Goal: Communication & Community: Answer question/provide support

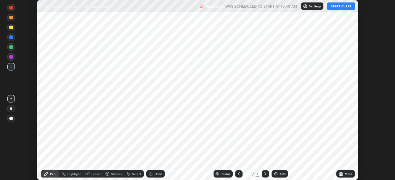
scroll to position [180, 394]
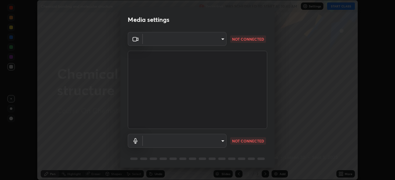
type input "f998bc4046c61b158ae604da705546672abda0c1808058386527230685057052"
type input "communications"
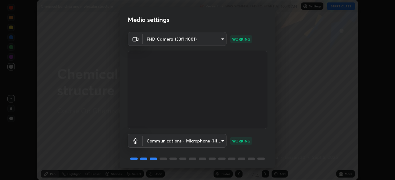
scroll to position [22, 0]
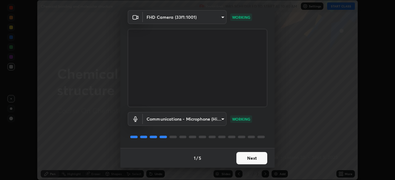
click at [241, 158] on button "Next" at bounding box center [251, 158] width 31 height 12
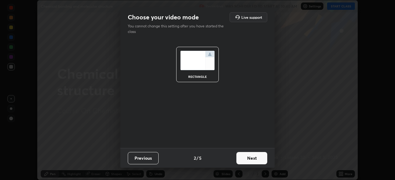
click at [244, 159] on button "Next" at bounding box center [251, 158] width 31 height 12
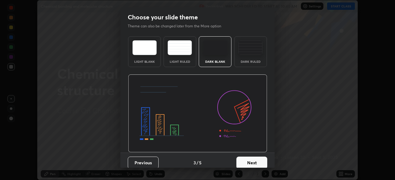
click at [243, 161] on button "Next" at bounding box center [251, 163] width 31 height 12
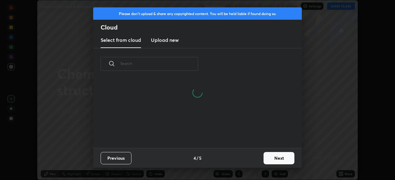
click at [269, 159] on button "Next" at bounding box center [278, 158] width 31 height 12
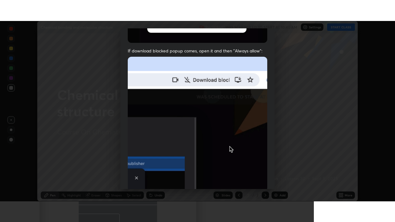
scroll to position [148, 0]
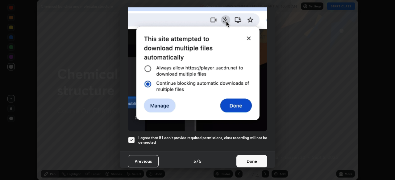
click at [244, 159] on button "Done" at bounding box center [251, 161] width 31 height 12
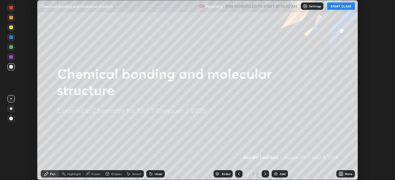
click at [331, 6] on button "START CLASS" at bounding box center [341, 5] width 28 height 7
click at [341, 172] on icon at bounding box center [340, 174] width 5 height 5
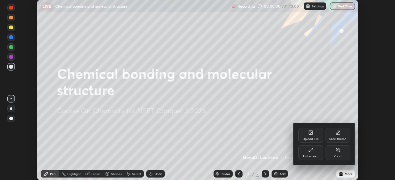
click at [312, 151] on icon at bounding box center [310, 150] width 5 height 5
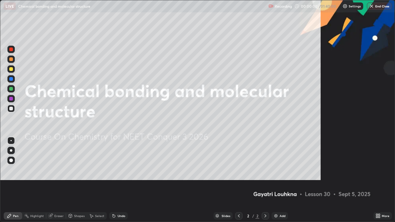
scroll to position [222, 395]
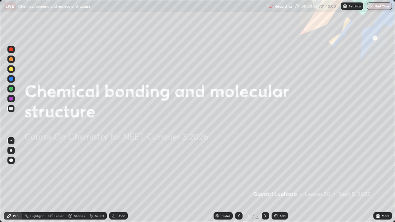
click at [278, 180] on div "Add" at bounding box center [279, 215] width 16 height 7
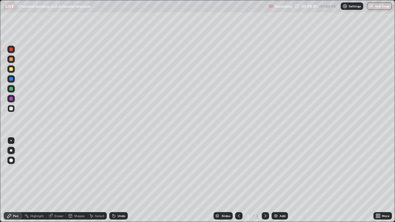
click at [268, 180] on div at bounding box center [265, 216] width 7 height 12
click at [11, 69] on div at bounding box center [11, 69] width 4 height 4
click at [11, 109] on div at bounding box center [11, 109] width 4 height 4
click at [14, 112] on div at bounding box center [10, 109] width 7 height 10
click at [13, 90] on div at bounding box center [10, 88] width 7 height 7
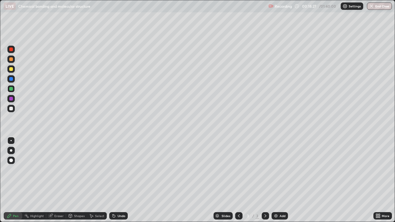
click at [13, 100] on div at bounding box center [10, 98] width 7 height 7
click at [13, 90] on div at bounding box center [10, 88] width 7 height 7
click at [14, 109] on div at bounding box center [10, 108] width 7 height 7
click at [11, 89] on div at bounding box center [11, 89] width 4 height 4
click at [14, 99] on div at bounding box center [10, 98] width 7 height 7
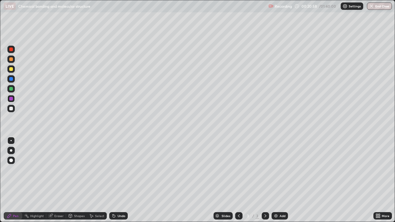
click at [11, 109] on div at bounding box center [11, 109] width 4 height 4
click at [11, 78] on div at bounding box center [11, 79] width 4 height 4
click at [10, 69] on div at bounding box center [11, 69] width 4 height 4
click at [56, 180] on div "Eraser" at bounding box center [56, 215] width 20 height 7
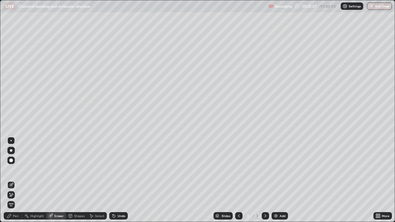
click at [18, 180] on div "Pen" at bounding box center [16, 215] width 6 height 3
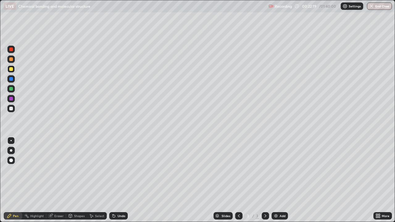
click at [10, 99] on div at bounding box center [11, 99] width 4 height 4
click at [53, 180] on div "Eraser" at bounding box center [56, 215] width 20 height 7
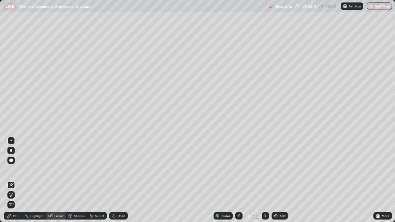
click at [18, 180] on div "Pen" at bounding box center [13, 215] width 19 height 7
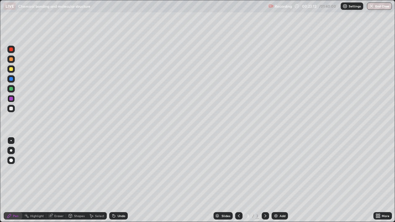
click at [11, 69] on div at bounding box center [11, 69] width 4 height 4
click at [273, 180] on img at bounding box center [275, 215] width 5 height 5
click at [74, 180] on div "Shapes" at bounding box center [76, 215] width 21 height 7
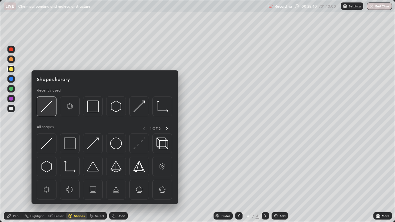
click at [48, 106] on img at bounding box center [47, 107] width 12 height 12
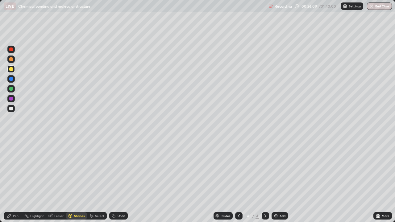
click at [60, 180] on div "Eraser" at bounding box center [58, 215] width 9 height 3
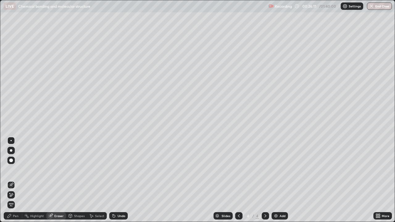
click at [16, 180] on div "Pen" at bounding box center [13, 215] width 19 height 7
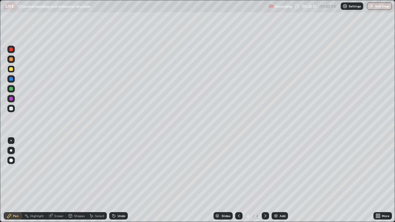
click at [14, 111] on div at bounding box center [10, 109] width 7 height 10
click at [11, 69] on div at bounding box center [11, 69] width 4 height 4
click at [10, 110] on div at bounding box center [11, 109] width 4 height 4
click at [12, 90] on div at bounding box center [11, 89] width 4 height 4
click at [12, 99] on div at bounding box center [11, 99] width 4 height 4
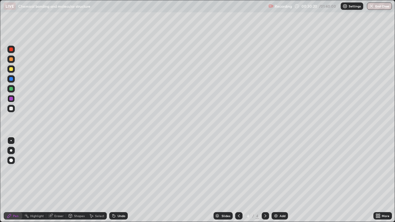
click at [9, 89] on div at bounding box center [11, 89] width 4 height 4
click at [11, 108] on div at bounding box center [11, 109] width 4 height 4
click at [55, 180] on div "Eraser" at bounding box center [58, 215] width 9 height 3
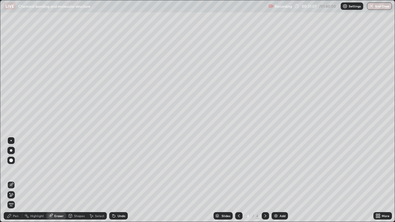
click at [19, 180] on div "Pen" at bounding box center [13, 215] width 19 height 7
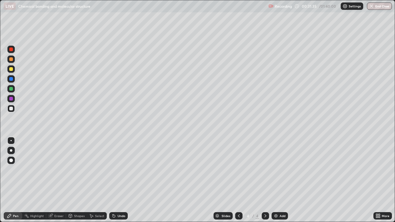
click at [11, 88] on div at bounding box center [11, 89] width 4 height 4
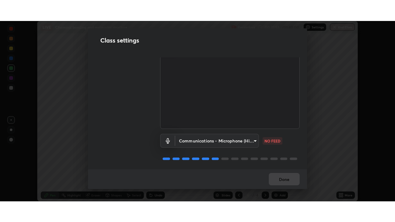
scroll to position [28, 0]
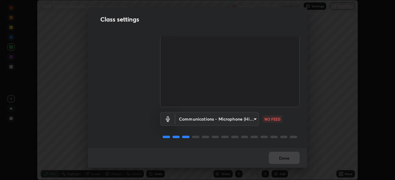
click at [212, 120] on body "Erase all LIVE Chemical bonding and molecular structure Recording 00:31:55 / 01…" at bounding box center [197, 90] width 395 height 180
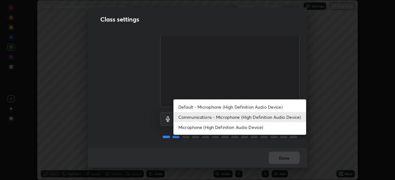
click at [220, 109] on li "Default - Microphone (High Definition Audio Device)" at bounding box center [239, 107] width 133 height 10
type input "default"
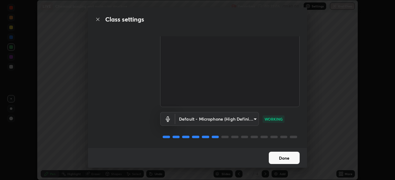
click at [276, 159] on button "Done" at bounding box center [284, 158] width 31 height 12
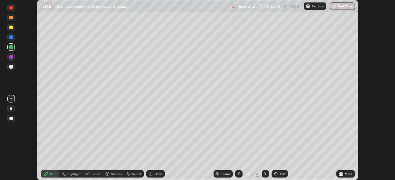
click at [340, 175] on icon at bounding box center [340, 176] width 2 height 2
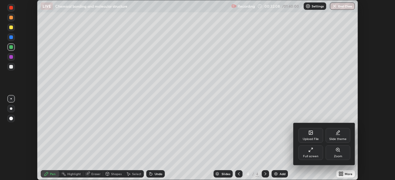
click at [308, 154] on div "Full screen" at bounding box center [310, 153] width 25 height 15
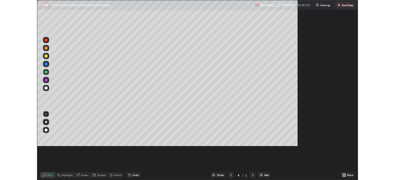
scroll to position [222, 395]
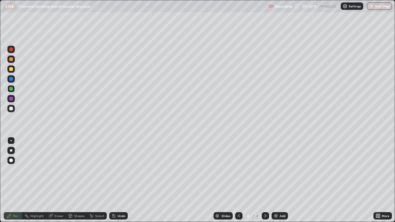
click at [11, 50] on div at bounding box center [11, 49] width 4 height 4
click at [10, 109] on div at bounding box center [11, 109] width 4 height 4
click at [274, 180] on img at bounding box center [275, 215] width 5 height 5
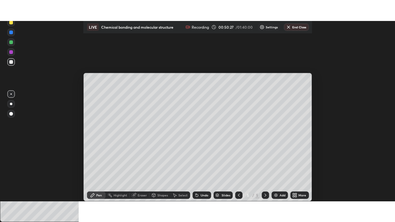
scroll to position [180, 395]
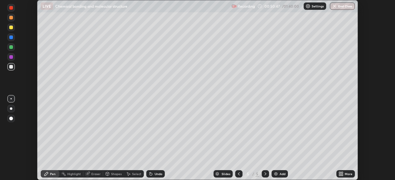
click at [382, 56] on div "Setting up your live class" at bounding box center [197, 90] width 395 height 180
click at [341, 173] on icon at bounding box center [342, 173] width 2 height 2
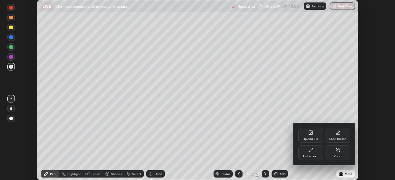
click at [312, 151] on icon at bounding box center [310, 150] width 5 height 5
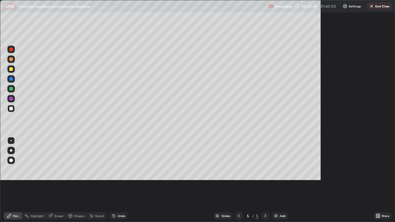
scroll to position [222, 395]
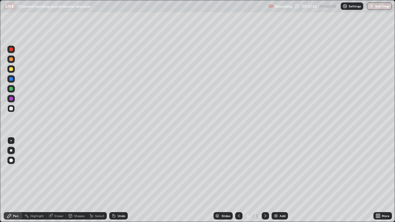
click at [11, 70] on div at bounding box center [11, 69] width 4 height 4
click at [274, 180] on img at bounding box center [275, 215] width 5 height 5
click at [78, 180] on div "Shapes" at bounding box center [79, 215] width 10 height 3
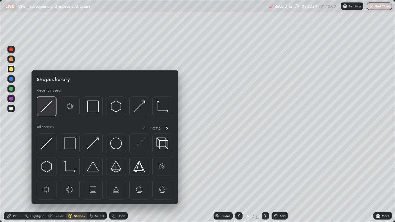
click at [47, 107] on img at bounding box center [47, 107] width 12 height 12
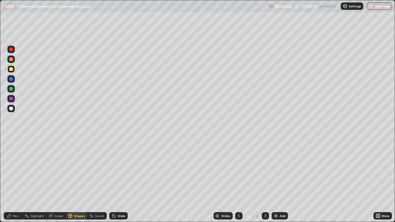
click at [19, 180] on div "Pen" at bounding box center [13, 215] width 19 height 7
click at [78, 180] on div "Shapes" at bounding box center [79, 215] width 10 height 3
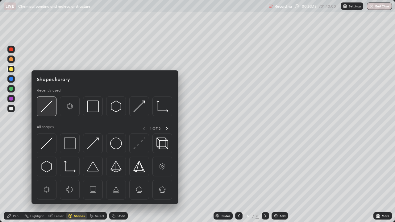
click at [52, 109] on img at bounding box center [47, 107] width 12 height 12
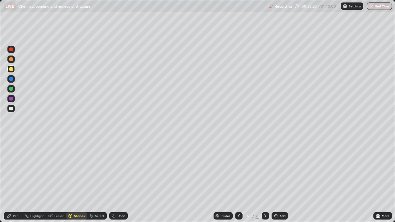
click at [18, 180] on div "Pen" at bounding box center [16, 215] width 6 height 3
click at [11, 60] on div at bounding box center [11, 59] width 4 height 4
click at [76, 180] on div "Shapes" at bounding box center [79, 215] width 10 height 3
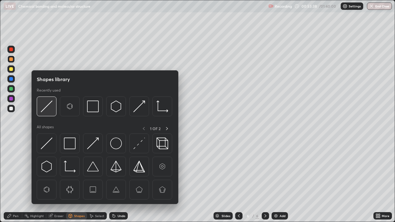
click at [47, 108] on img at bounding box center [47, 107] width 12 height 12
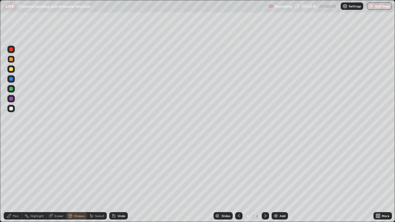
click at [15, 180] on div "Pen" at bounding box center [13, 215] width 19 height 7
click at [78, 180] on div "Shapes" at bounding box center [79, 215] width 10 height 3
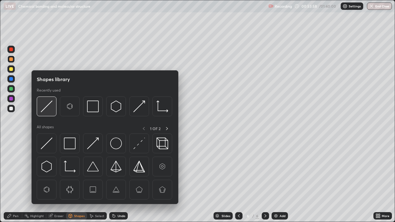
click at [50, 113] on div at bounding box center [47, 107] width 20 height 20
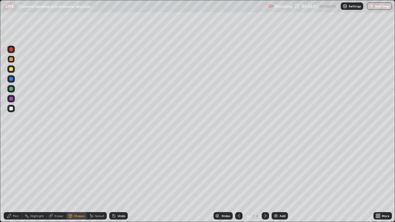
click at [19, 180] on div "Pen" at bounding box center [13, 215] width 19 height 7
click at [275, 180] on img at bounding box center [275, 215] width 5 height 5
click at [238, 180] on icon at bounding box center [239, 215] width 2 height 3
click at [265, 180] on icon at bounding box center [265, 215] width 5 height 5
click at [238, 180] on icon at bounding box center [238, 215] width 5 height 5
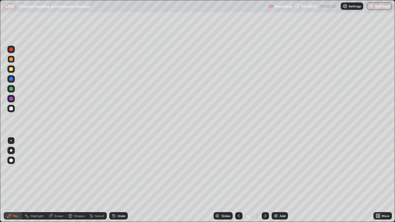
click at [10, 108] on div at bounding box center [11, 109] width 4 height 4
click at [11, 69] on div at bounding box center [11, 69] width 4 height 4
click at [54, 180] on div "Eraser" at bounding box center [58, 215] width 9 height 3
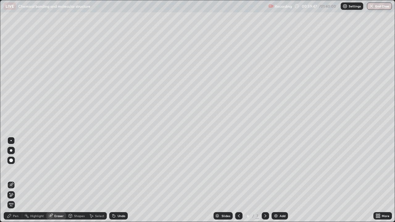
click at [17, 180] on div "Pen" at bounding box center [16, 215] width 6 height 3
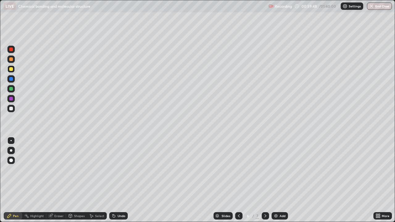
click at [11, 111] on div at bounding box center [10, 108] width 7 height 7
click at [10, 98] on div at bounding box center [11, 99] width 4 height 4
click at [10, 69] on div at bounding box center [11, 69] width 4 height 4
click at [10, 109] on div at bounding box center [11, 109] width 4 height 4
click at [10, 71] on div at bounding box center [11, 69] width 4 height 4
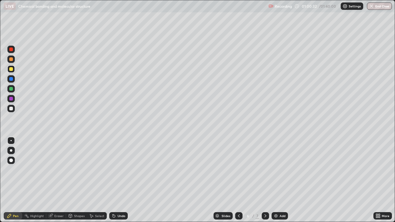
click at [10, 109] on div at bounding box center [11, 109] width 4 height 4
click at [10, 71] on div at bounding box center [11, 69] width 4 height 4
click at [10, 110] on div at bounding box center [11, 109] width 4 height 4
click at [10, 70] on div at bounding box center [11, 69] width 4 height 4
click at [14, 110] on div at bounding box center [10, 108] width 7 height 7
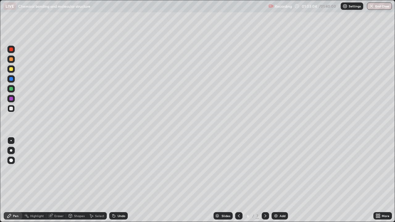
click at [11, 89] on div at bounding box center [11, 89] width 4 height 4
click at [11, 109] on div at bounding box center [11, 109] width 4 height 4
click at [11, 89] on div at bounding box center [11, 89] width 4 height 4
click at [11, 110] on div at bounding box center [11, 109] width 4 height 4
click at [267, 180] on div at bounding box center [265, 215] width 7 height 7
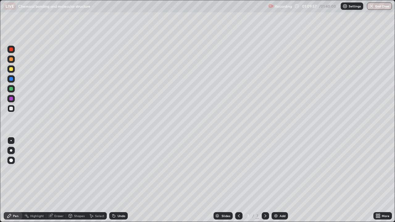
click at [275, 180] on img at bounding box center [275, 215] width 5 height 5
click at [75, 180] on div "Shapes" at bounding box center [79, 215] width 10 height 3
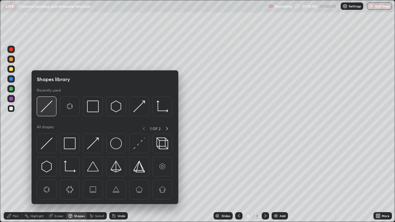
click at [48, 106] on img at bounding box center [47, 107] width 12 height 12
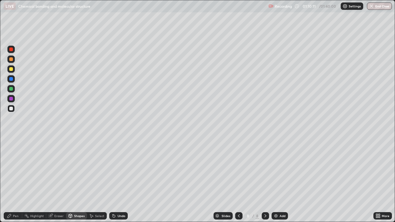
click at [11, 79] on div at bounding box center [11, 79] width 4 height 4
click at [15, 180] on div "Pen" at bounding box center [16, 215] width 6 height 3
click at [11, 69] on div at bounding box center [11, 69] width 4 height 4
click at [11, 108] on div at bounding box center [11, 109] width 4 height 4
click at [11, 70] on div at bounding box center [11, 69] width 4 height 4
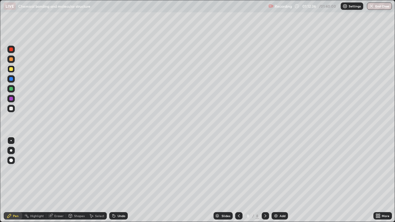
click at [10, 108] on div at bounding box center [11, 109] width 4 height 4
click at [10, 89] on div at bounding box center [11, 89] width 4 height 4
click at [74, 180] on div "Shapes" at bounding box center [79, 215] width 10 height 3
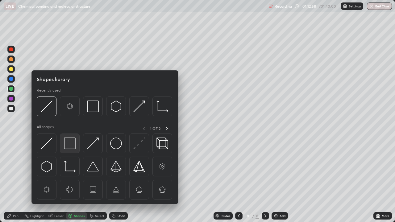
click at [68, 142] on img at bounding box center [70, 144] width 12 height 12
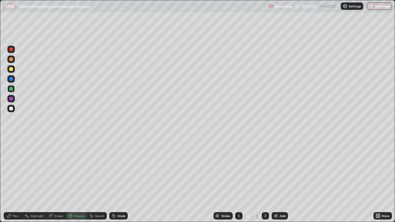
click at [16, 180] on div "Pen" at bounding box center [16, 215] width 6 height 3
click at [10, 109] on div at bounding box center [11, 109] width 4 height 4
click at [14, 109] on div at bounding box center [10, 108] width 7 height 7
click at [11, 99] on div at bounding box center [11, 99] width 4 height 4
click at [14, 91] on div at bounding box center [10, 88] width 7 height 7
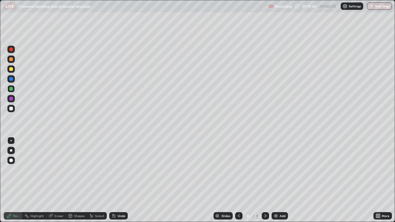
click at [145, 180] on div "Slides 8 / 8 Add" at bounding box center [251, 216] width 246 height 12
click at [10, 50] on div at bounding box center [11, 49] width 4 height 4
click at [60, 180] on div "Eraser" at bounding box center [56, 215] width 20 height 7
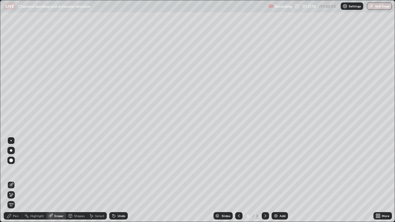
click at [20, 180] on div "Pen" at bounding box center [13, 215] width 19 height 7
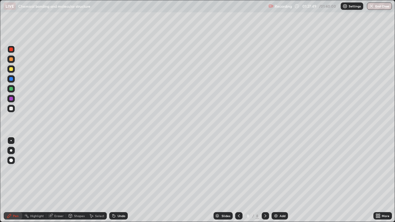
click at [372, 9] on button "End Class" at bounding box center [379, 5] width 25 height 7
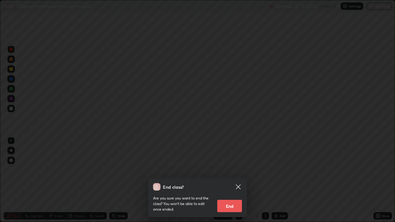
click at [238, 180] on button "End" at bounding box center [229, 206] width 25 height 12
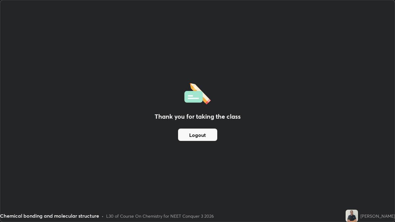
click at [208, 136] on button "Logout" at bounding box center [197, 135] width 39 height 12
click at [208, 134] on button "Logout" at bounding box center [197, 135] width 39 height 12
